Goal: Information Seeking & Learning: Learn about a topic

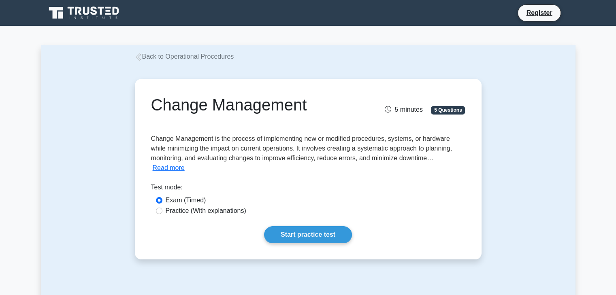
click at [218, 215] on label "Practice (With explanations)" at bounding box center [206, 211] width 81 height 10
click at [162, 214] on input "Practice (With explanations)" at bounding box center [159, 211] width 6 height 6
radio input "true"
click at [299, 238] on link "Start practice test" at bounding box center [308, 235] width 88 height 17
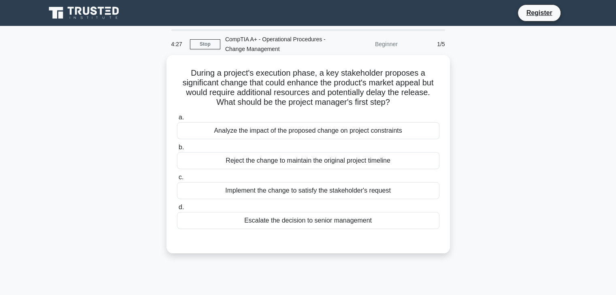
click at [283, 135] on div "Analyze the impact of the proposed change on project constraints" at bounding box center [308, 130] width 263 height 17
click at [177, 120] on input "a. Analyze the impact of the proposed change on project constraints" at bounding box center [177, 117] width 0 height 5
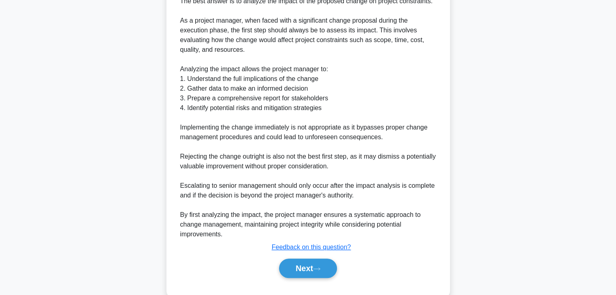
scroll to position [281, 0]
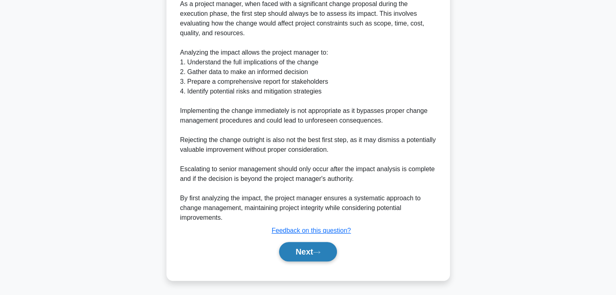
click at [310, 257] on button "Next" at bounding box center [308, 251] width 58 height 19
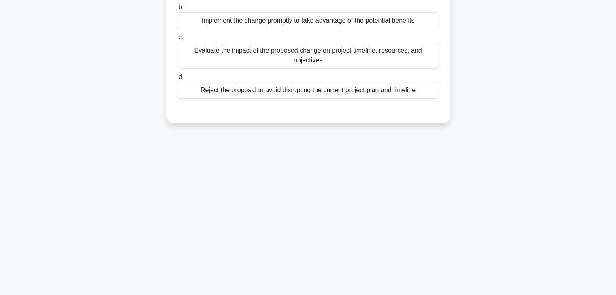
scroll to position [0, 0]
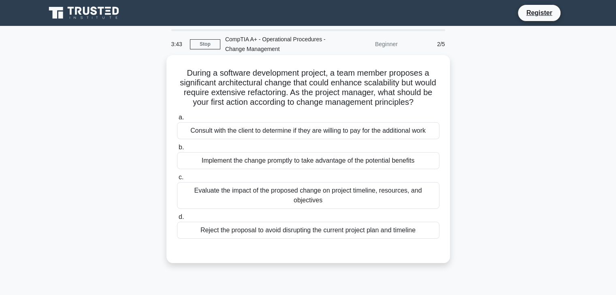
click at [297, 206] on div "Evaluate the impact of the proposed change on project timeline, resources, and …" at bounding box center [308, 195] width 263 height 27
click at [177, 180] on input "c. Evaluate the impact of the proposed change on project timeline, resources, a…" at bounding box center [177, 177] width 0 height 5
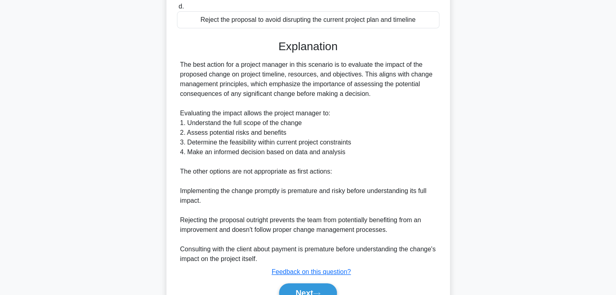
scroll to position [262, 0]
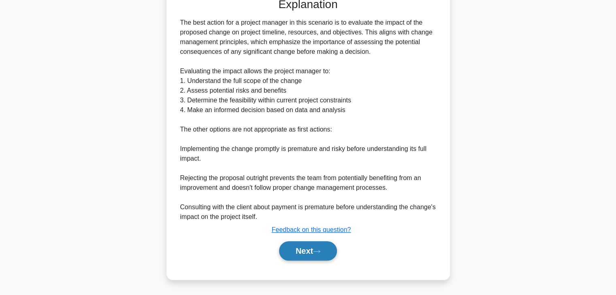
click at [308, 244] on button "Next" at bounding box center [308, 250] width 58 height 19
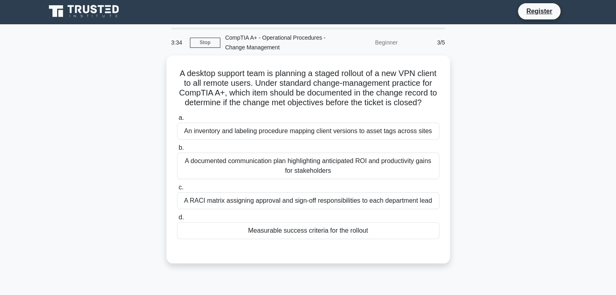
scroll to position [0, 0]
